Goal: Transaction & Acquisition: Book appointment/travel/reservation

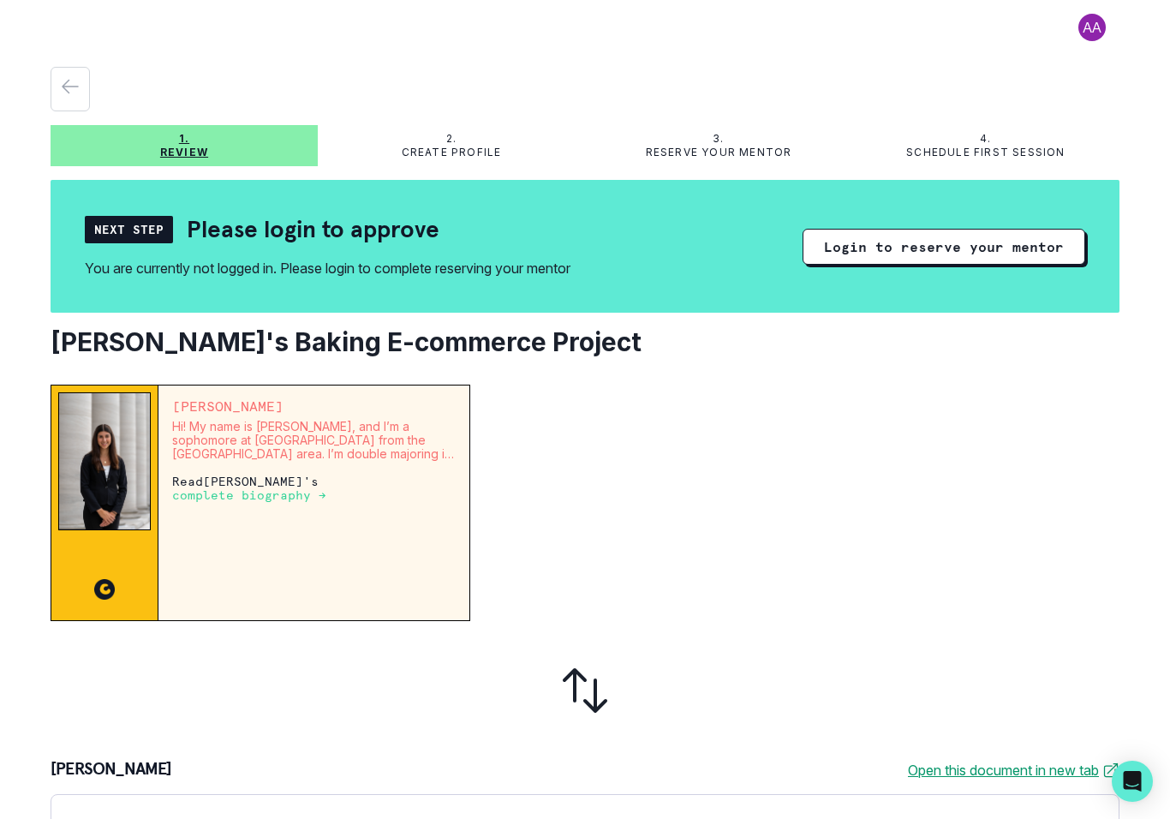
click at [1088, 34] on span at bounding box center [1091, 27] width 55 height 27
click at [814, 457] on div at bounding box center [801, 502] width 635 height 236
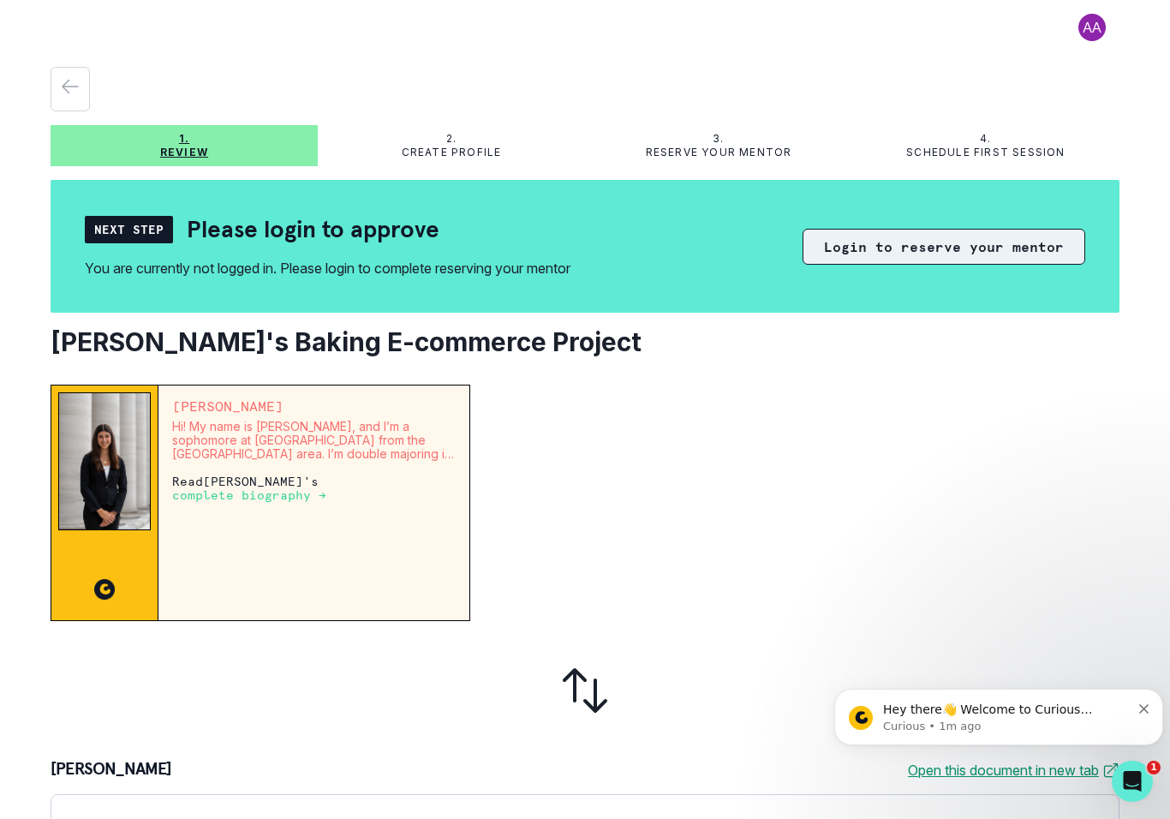
click at [988, 241] on button "Login to reserve your mentor" at bounding box center [943, 247] width 283 height 36
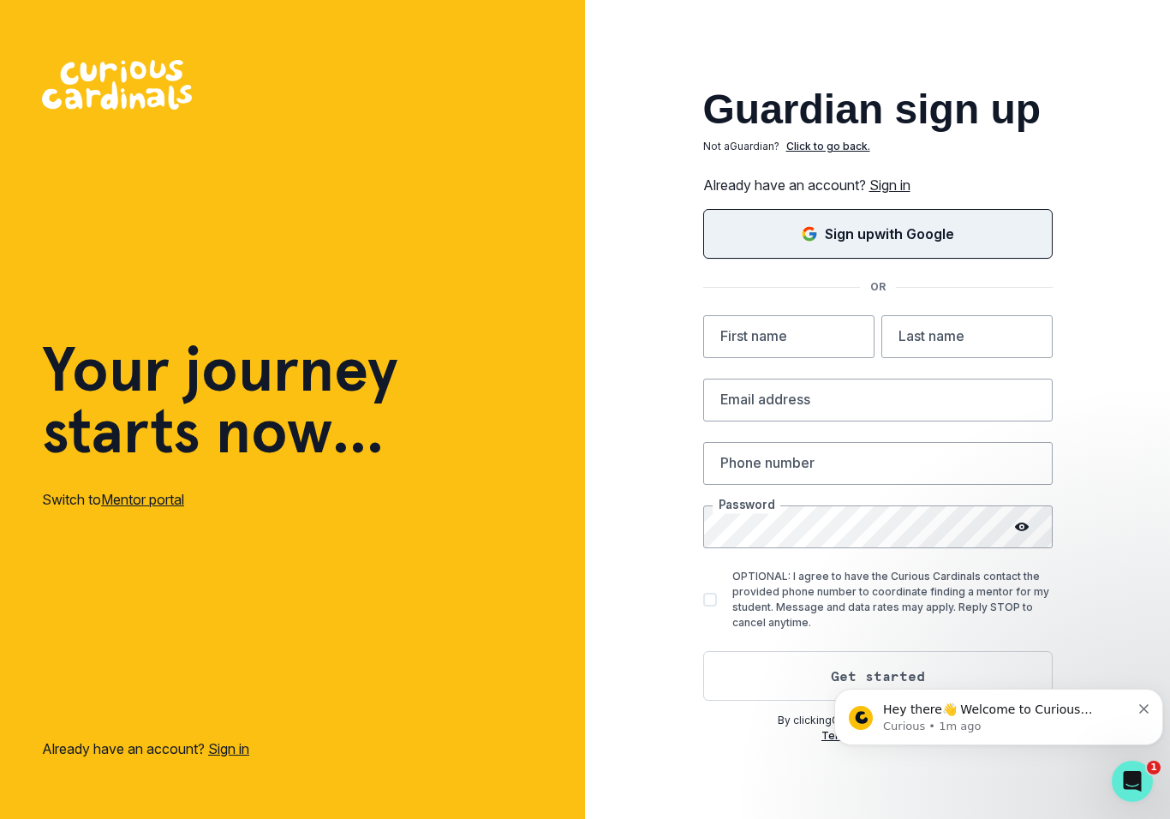
click at [1003, 235] on div "Sign up with Google" at bounding box center [877, 233] width 307 height 21
click at [904, 182] on link "Sign in" at bounding box center [889, 184] width 41 height 17
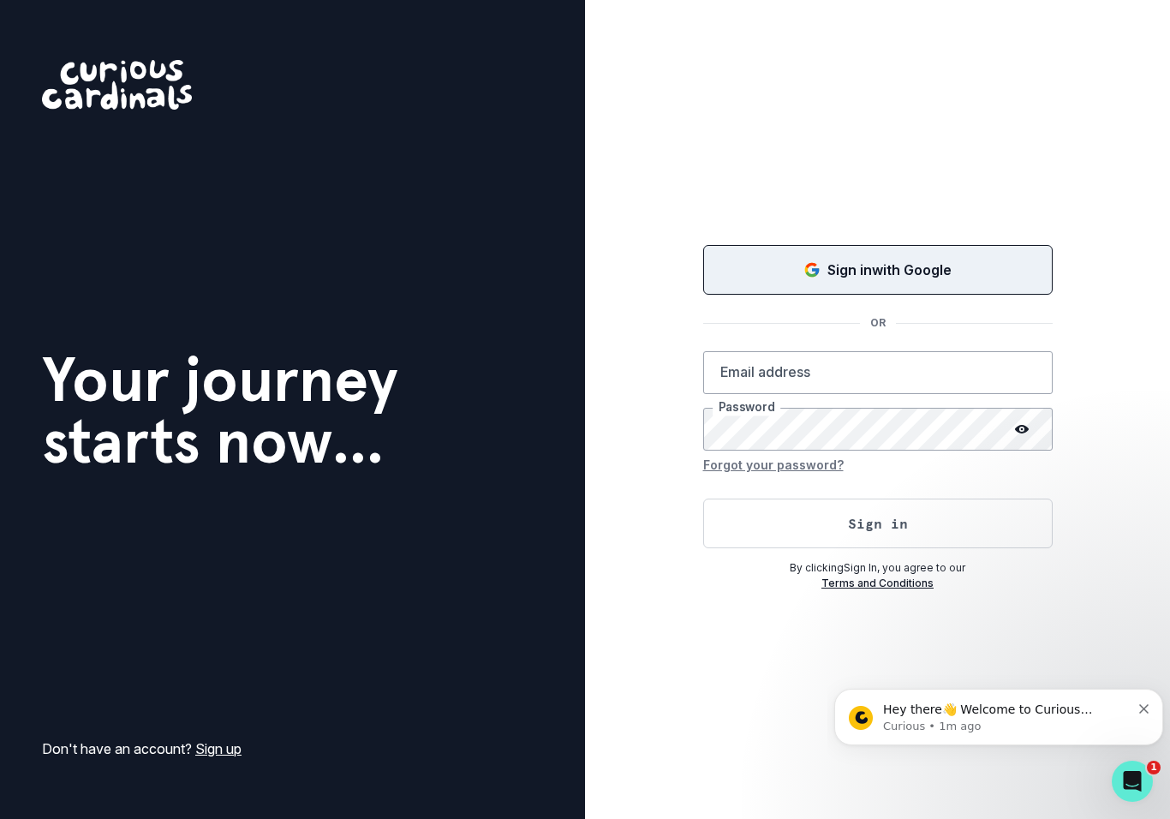
click at [919, 271] on p "Sign in with Google" at bounding box center [889, 269] width 124 height 21
